Goal: Navigation & Orientation: Find specific page/section

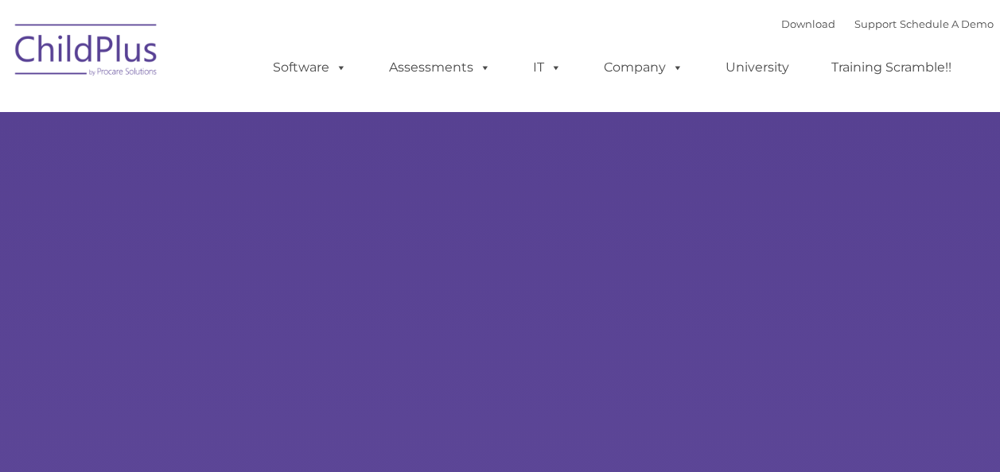
type input ""
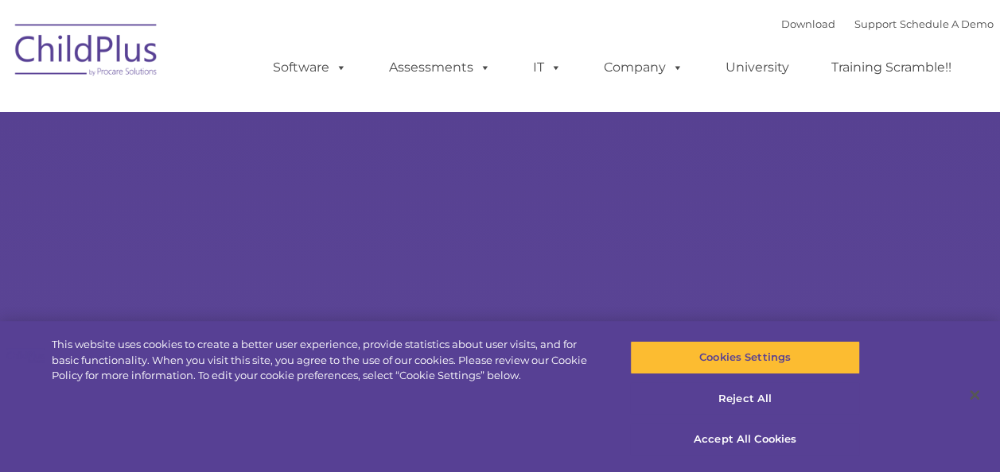
select select "MEDIUM"
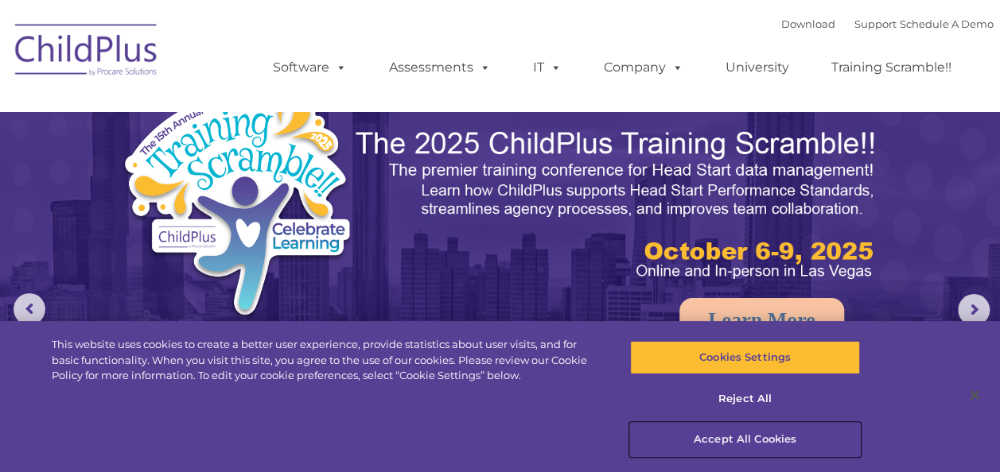
click at [731, 444] on button "Accept All Cookies" at bounding box center [745, 439] width 230 height 33
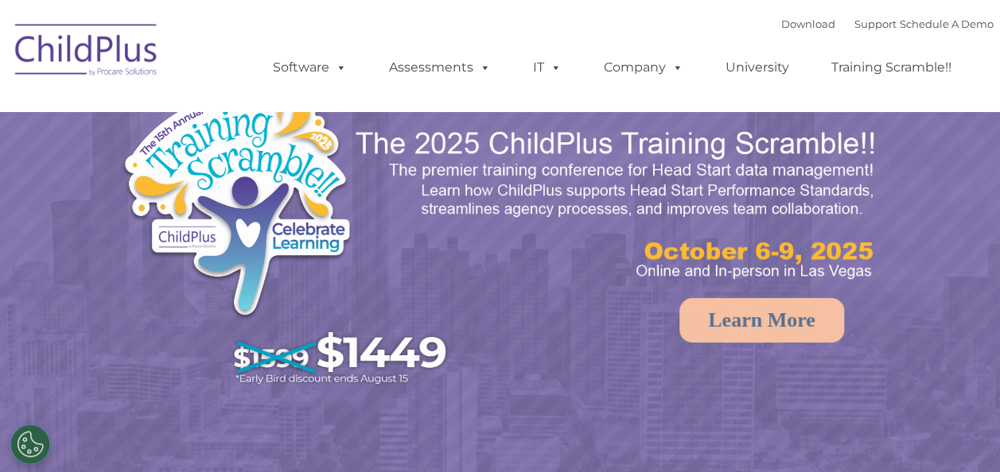
select select "MEDIUM"
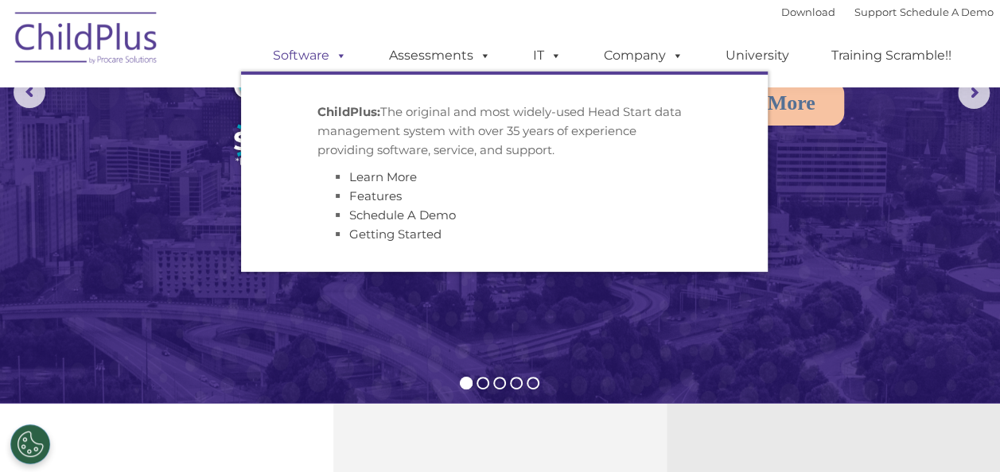
scroll to position [216, 0]
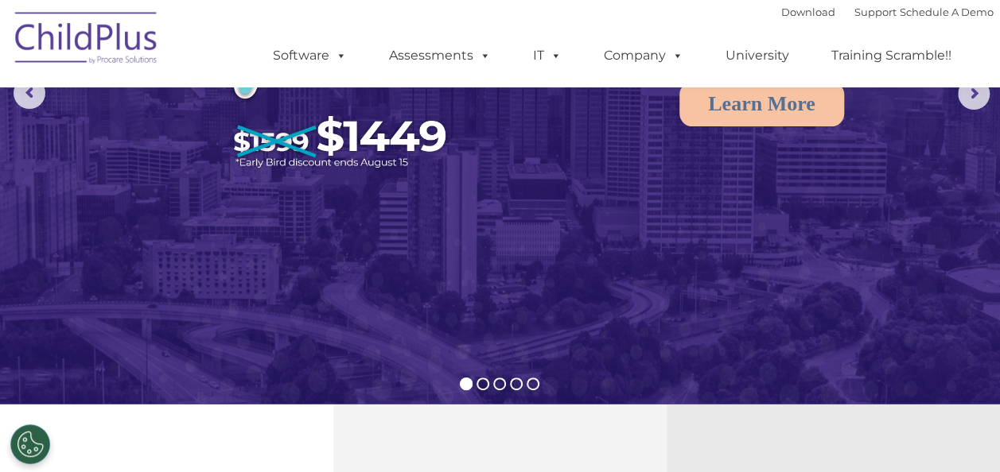
click at [115, 55] on img at bounding box center [86, 41] width 159 height 80
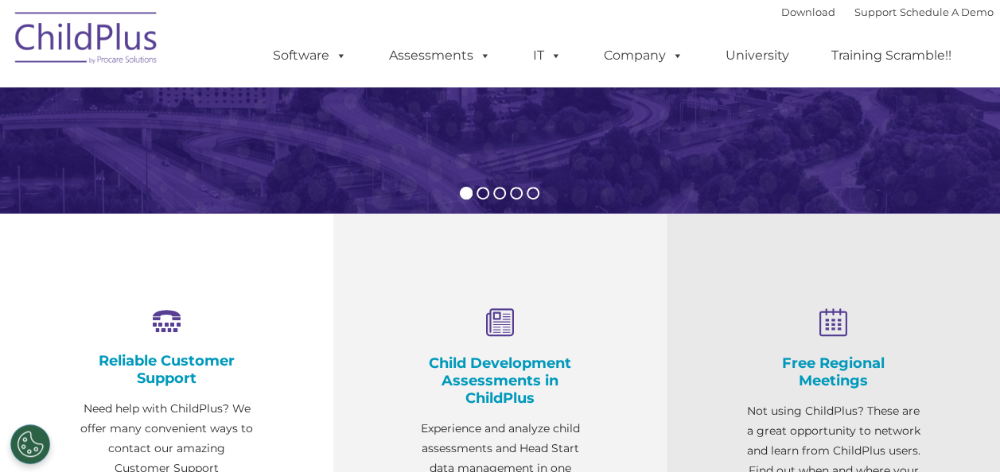
scroll to position [446, 0]
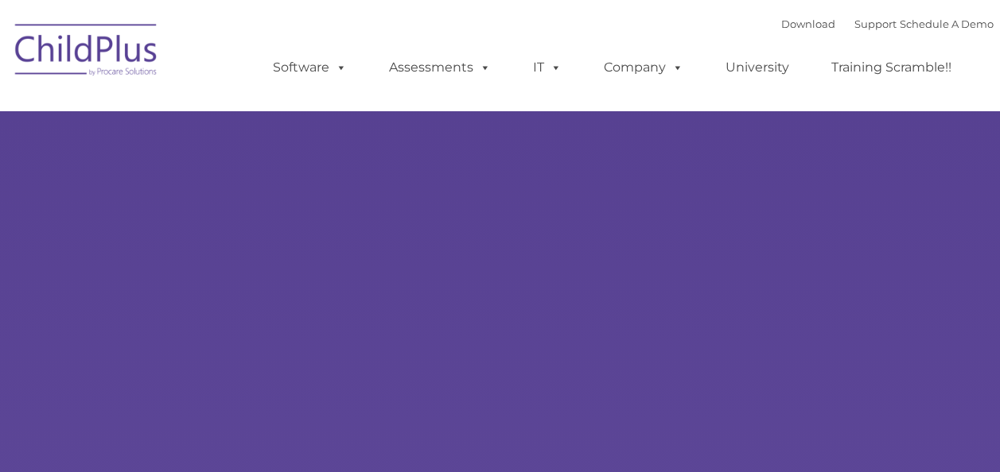
type input ""
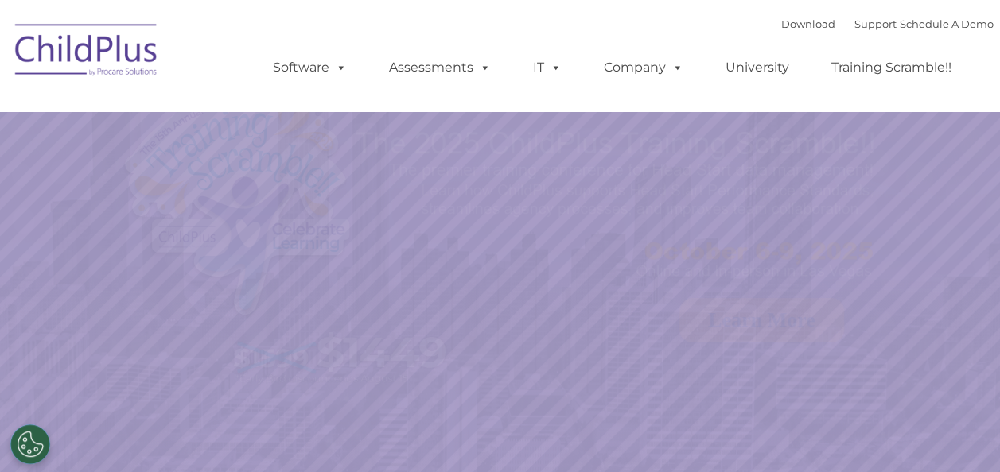
select select "MEDIUM"
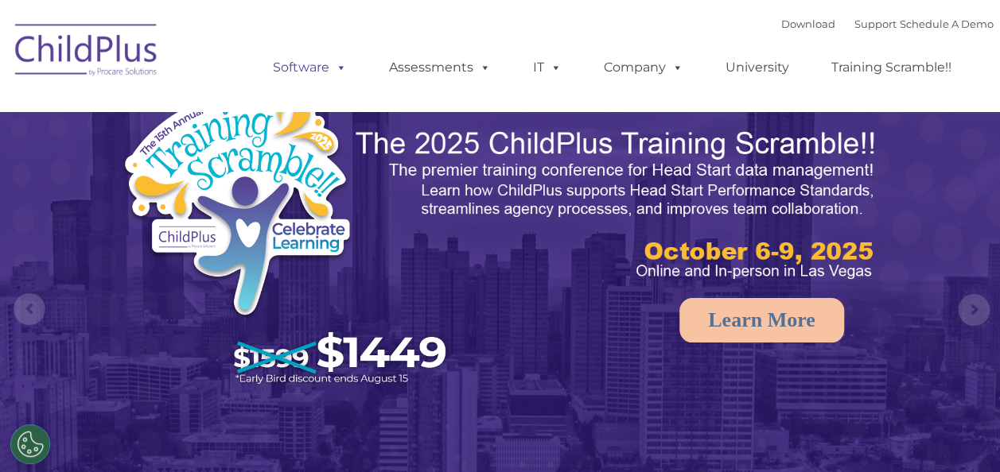
click at [310, 64] on link "Software" at bounding box center [310, 68] width 106 height 32
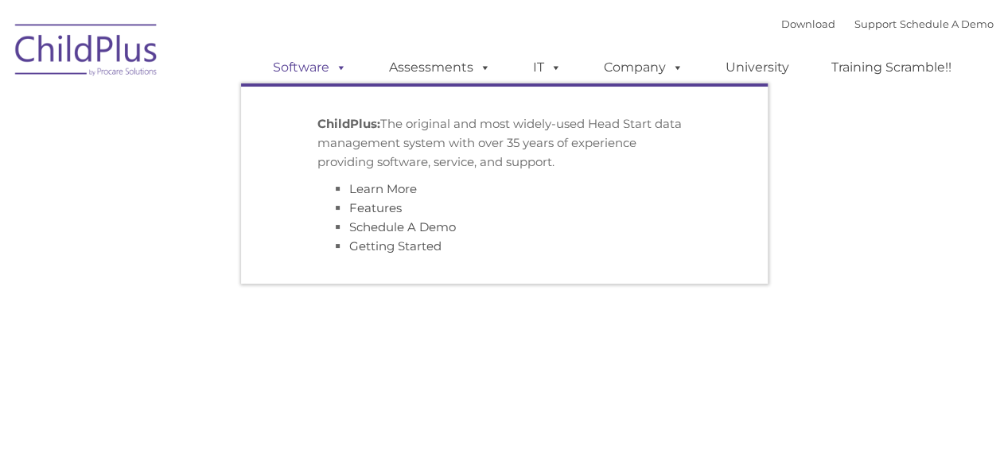
type input ""
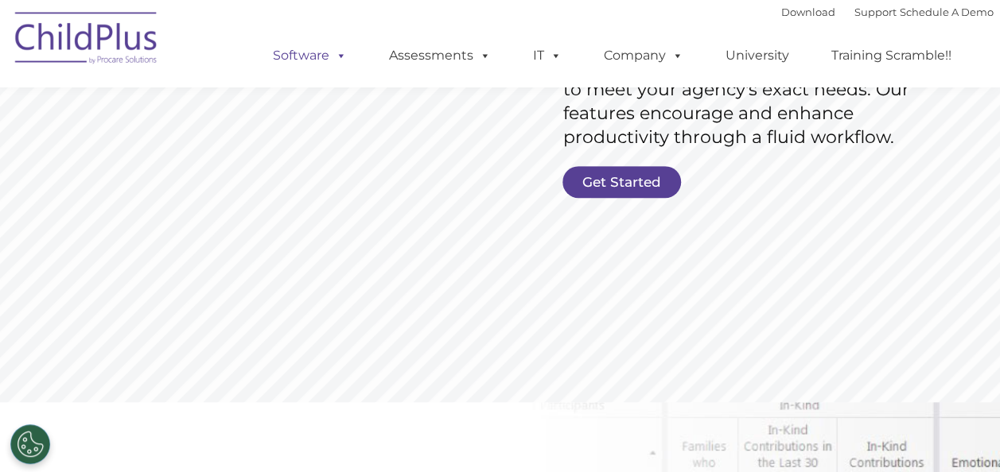
scroll to position [362, 0]
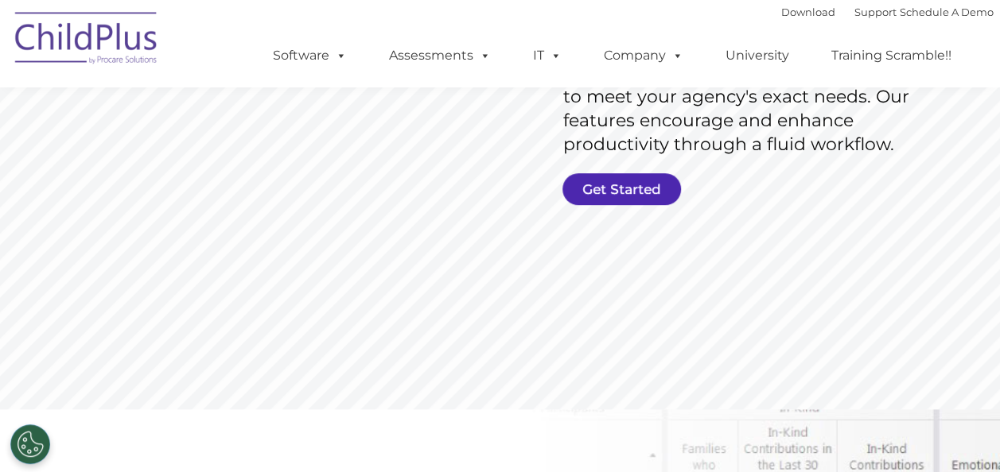
click at [607, 175] on link "Get Started" at bounding box center [621, 189] width 118 height 32
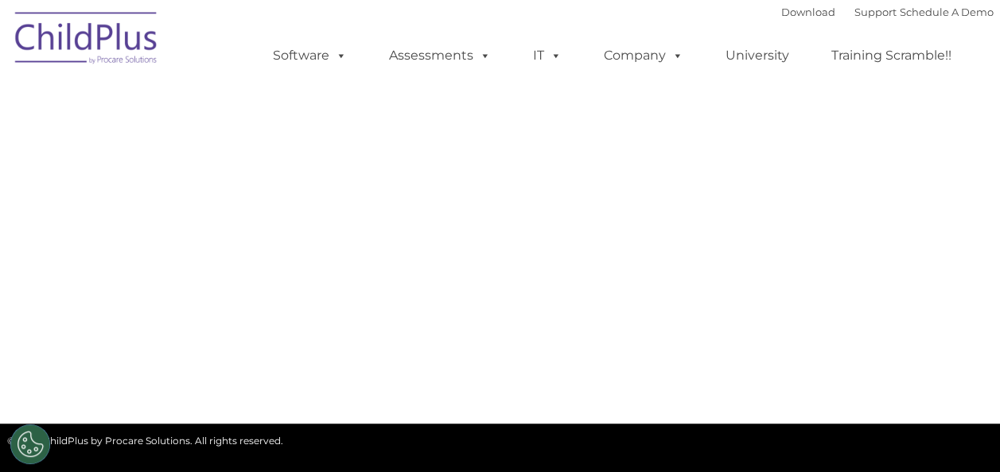
select select "MEDIUM"
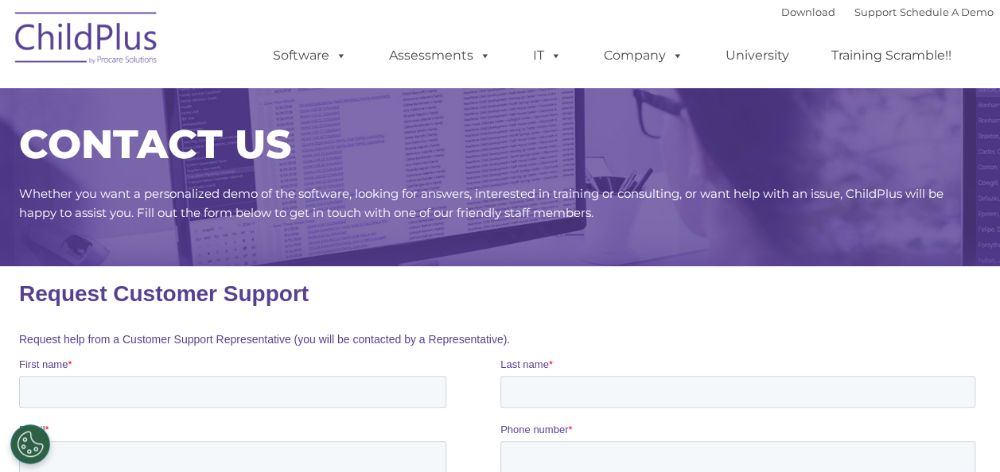
scroll to position [12, 0]
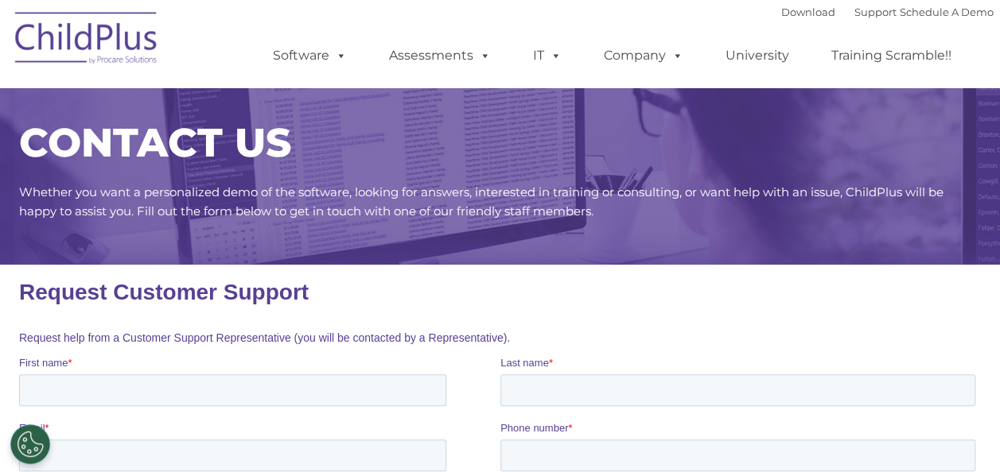
click at [134, 37] on img at bounding box center [86, 41] width 159 height 80
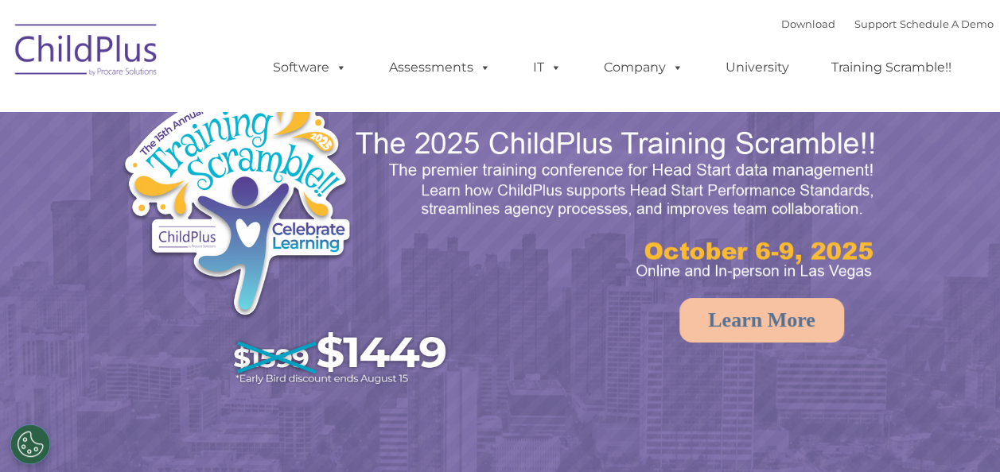
select select "MEDIUM"
